Goal: Task Accomplishment & Management: Manage account settings

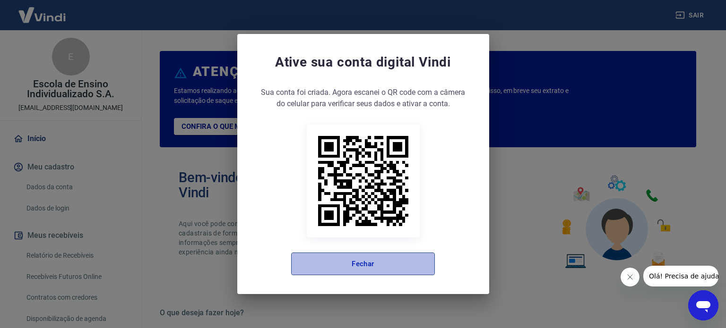
click at [385, 267] on button "Fechar" at bounding box center [363, 264] width 144 height 23
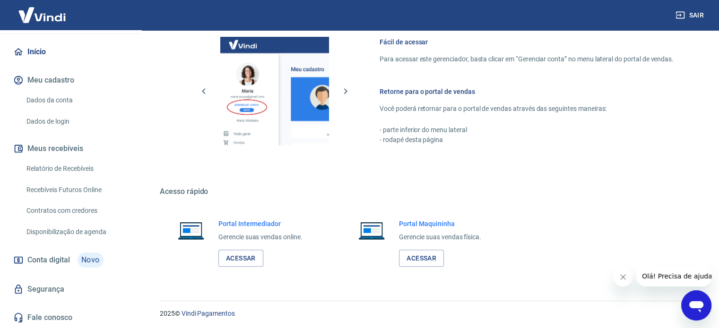
scroll to position [516, 0]
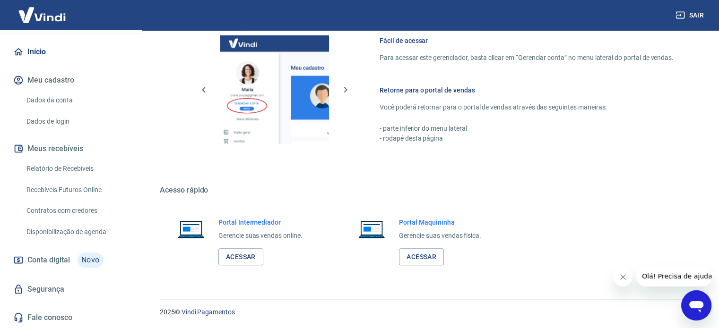
click at [49, 257] on span "Conta digital" at bounding box center [48, 260] width 43 height 13
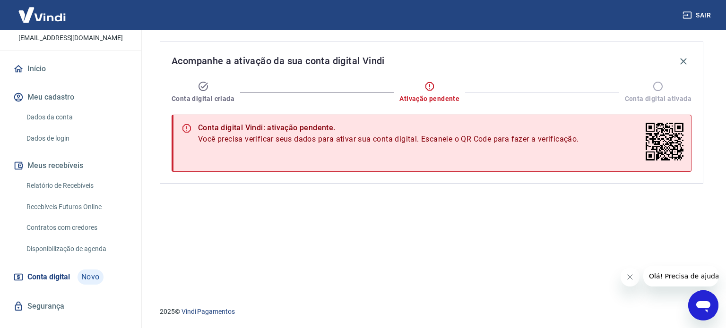
scroll to position [87, 0]
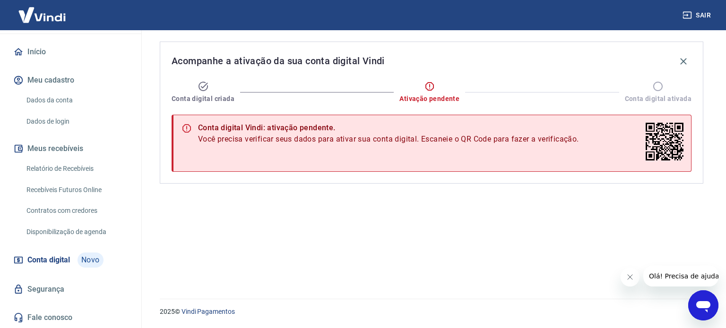
click at [80, 187] on link "Recebíveis Futuros Online" at bounding box center [76, 190] width 107 height 19
